Goal: Task Accomplishment & Management: Manage account settings

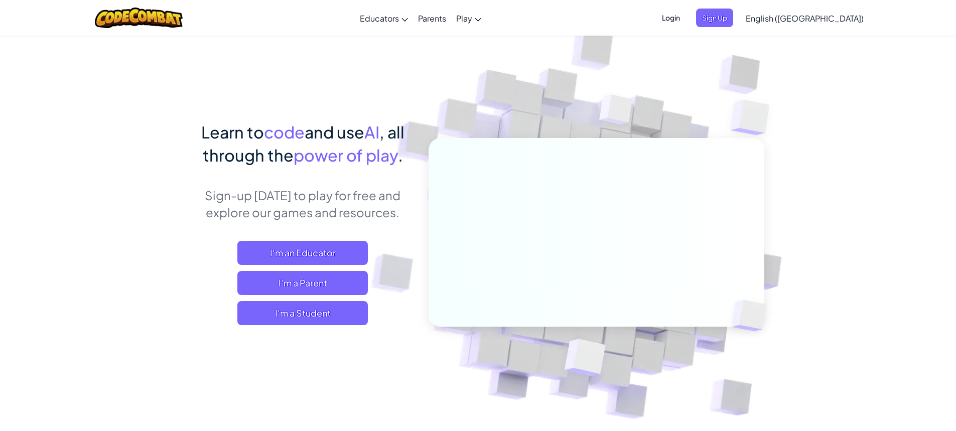
click at [686, 24] on span "Login" at bounding box center [671, 18] width 30 height 19
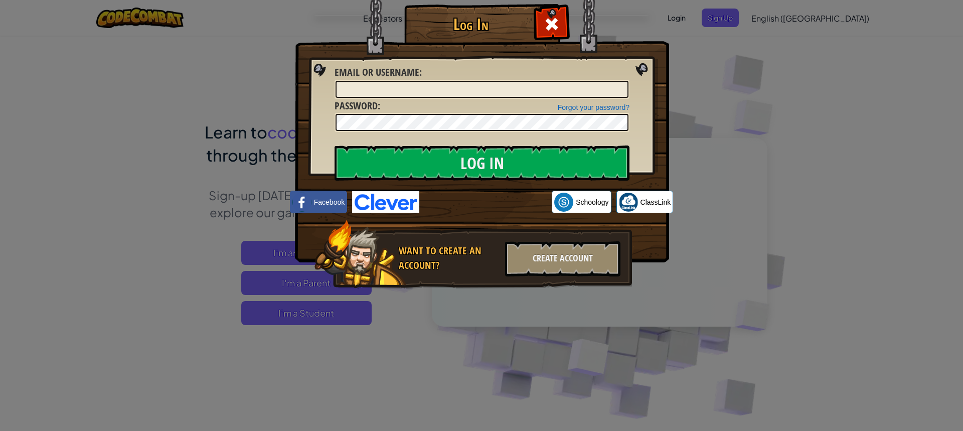
click at [695, 6] on div "Log In Unknown Error Email or Username : Forgot your password? Password : Log I…" at bounding box center [481, 215] width 963 height 431
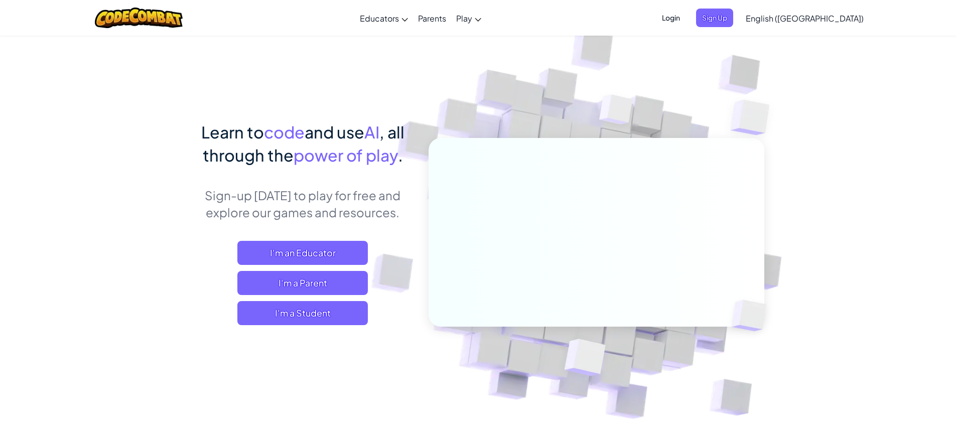
click at [686, 24] on span "Login" at bounding box center [671, 18] width 30 height 19
